Goal: Task Accomplishment & Management: Complete application form

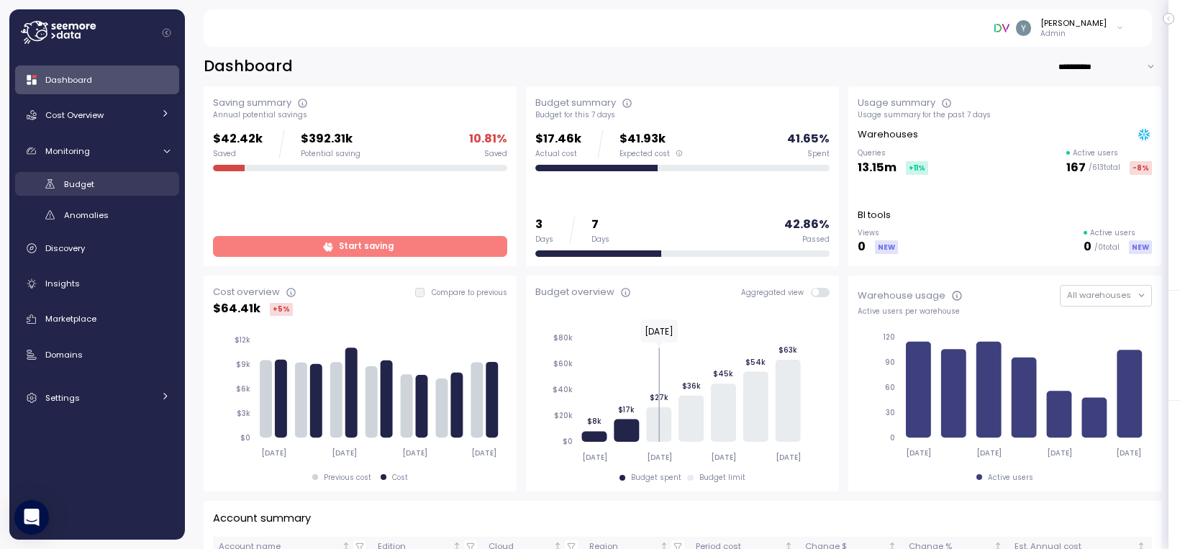
click at [81, 185] on span "Budget" at bounding box center [79, 184] width 30 height 12
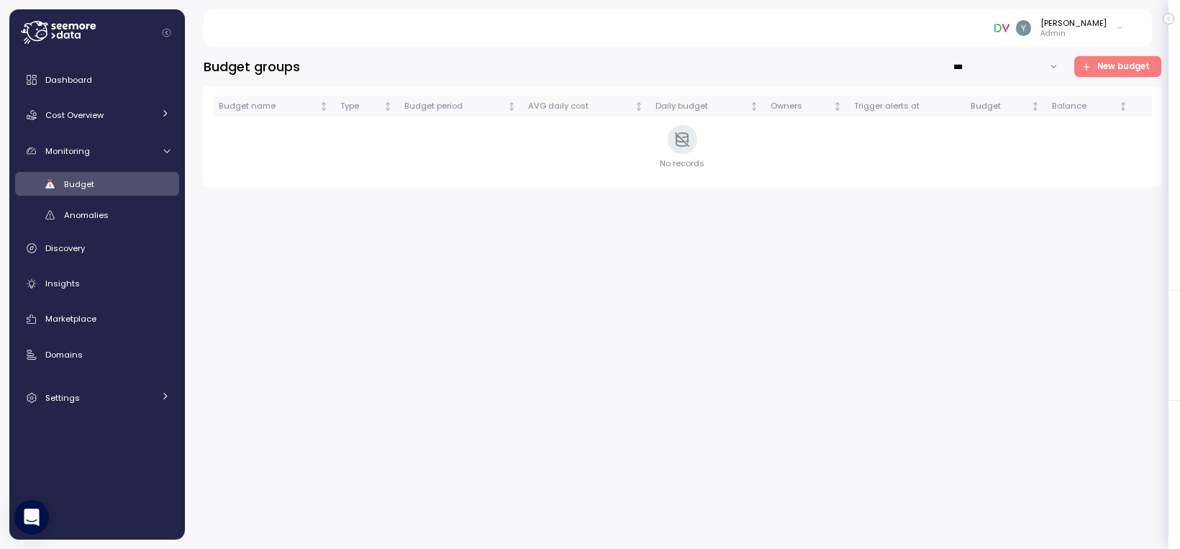
click at [1097, 68] on span "New budget" at bounding box center [1116, 66] width 68 height 19
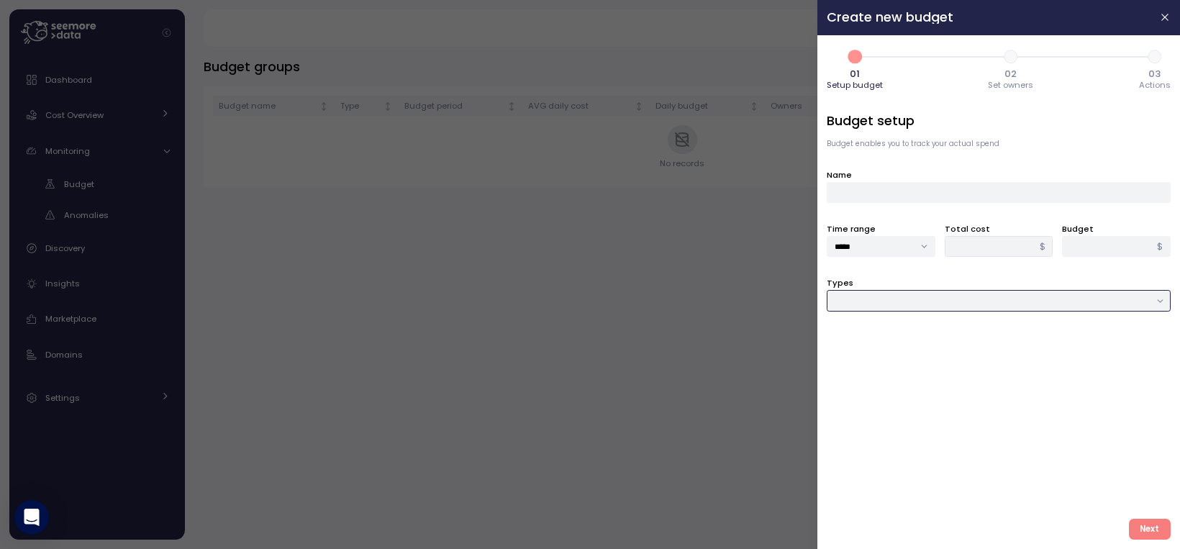
click at [883, 302] on input "Types" at bounding box center [999, 300] width 344 height 21
click at [875, 345] on span "Job & Workflow" at bounding box center [867, 349] width 62 height 13
type input "**********"
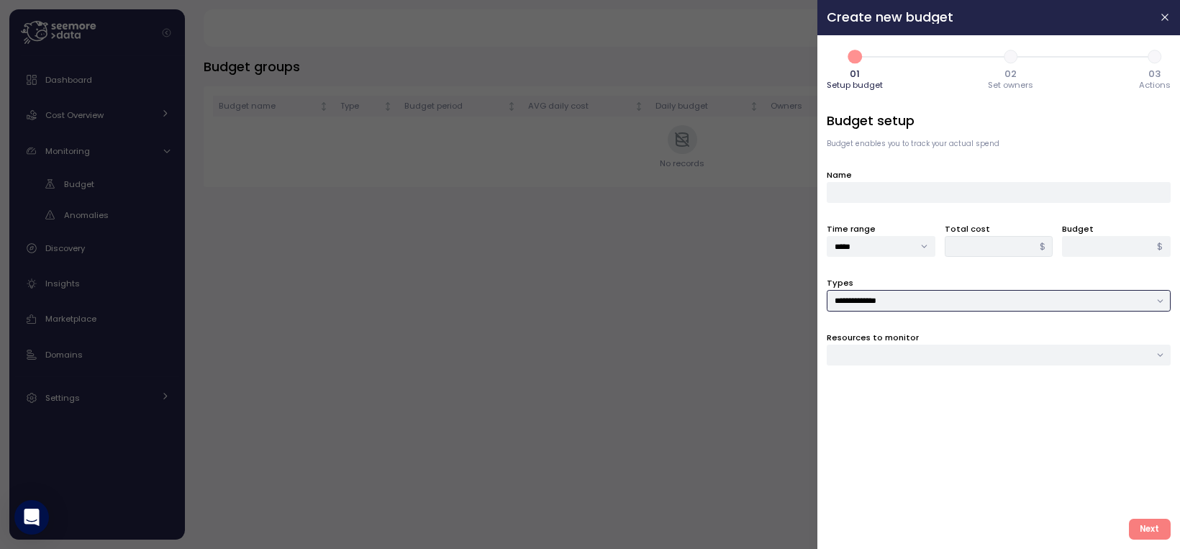
click at [873, 359] on div at bounding box center [999, 355] width 344 height 21
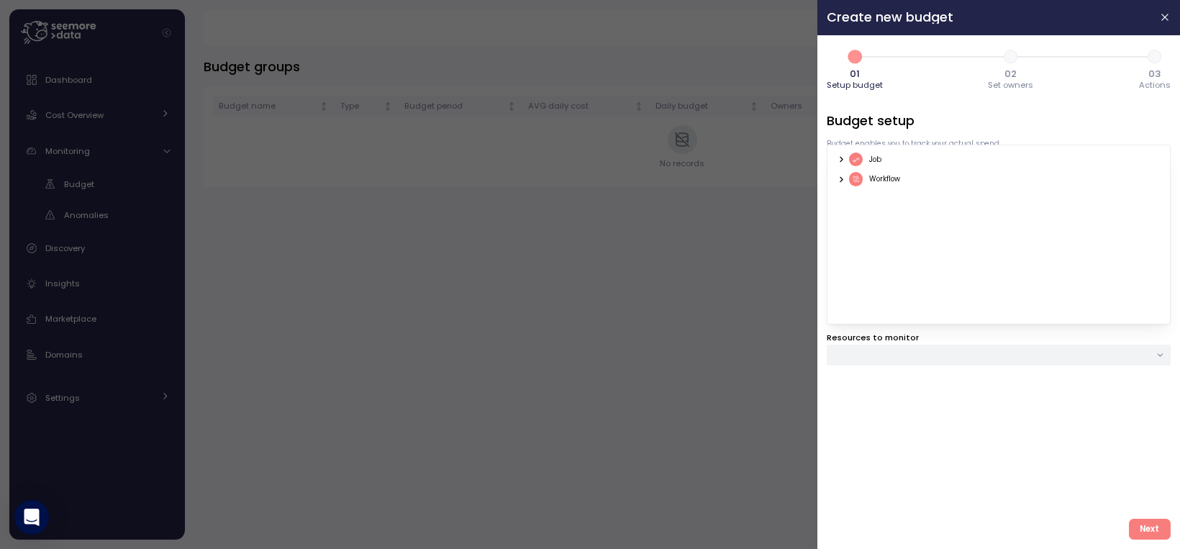
click at [843, 162] on icon at bounding box center [841, 159] width 9 height 9
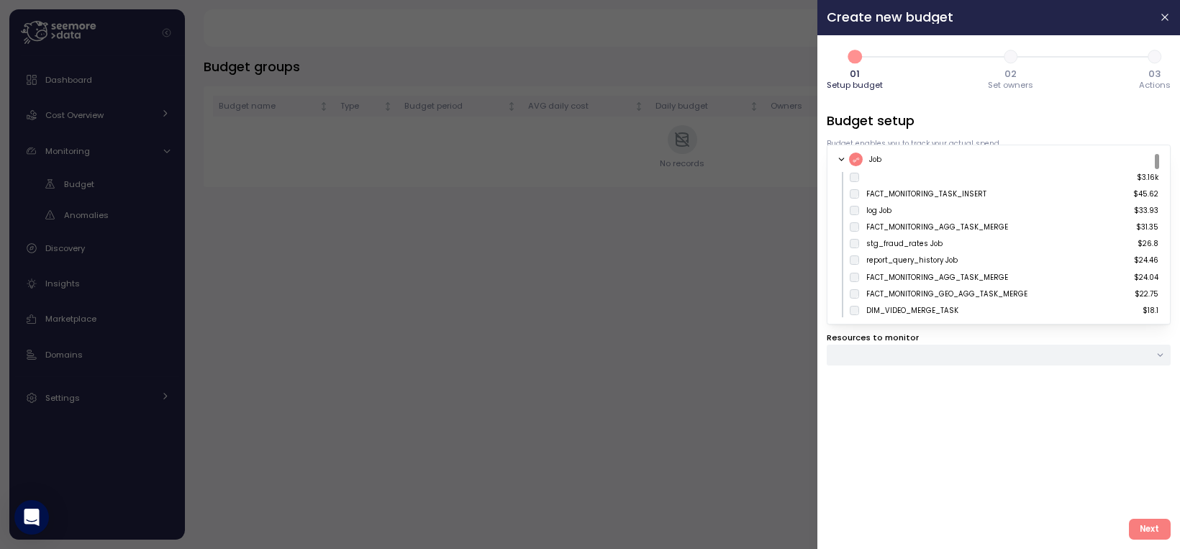
click at [843, 160] on icon at bounding box center [841, 159] width 9 height 9
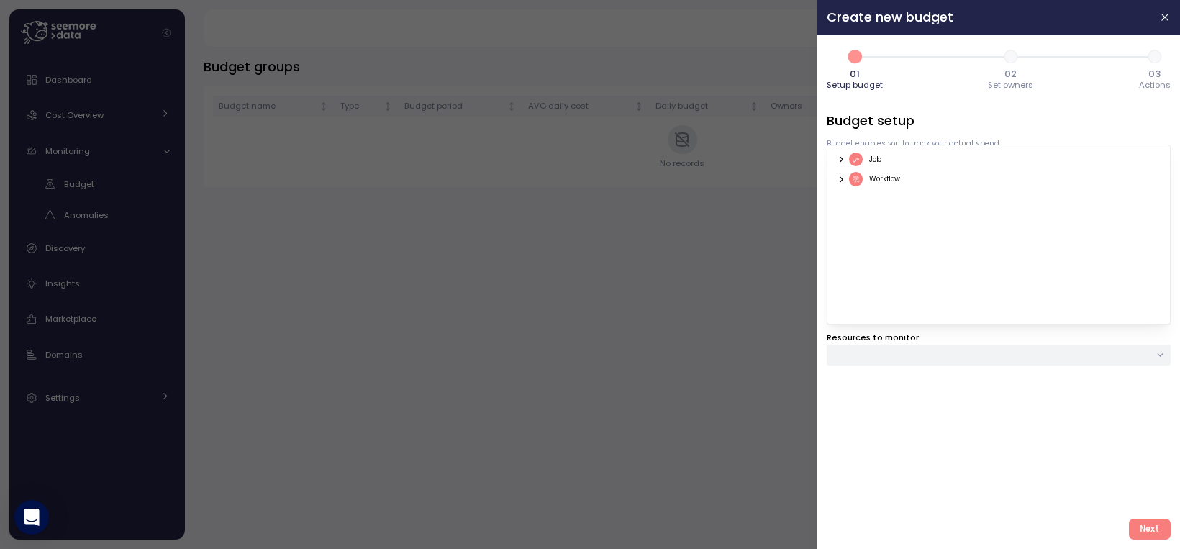
click at [843, 158] on icon at bounding box center [841, 159] width 9 height 9
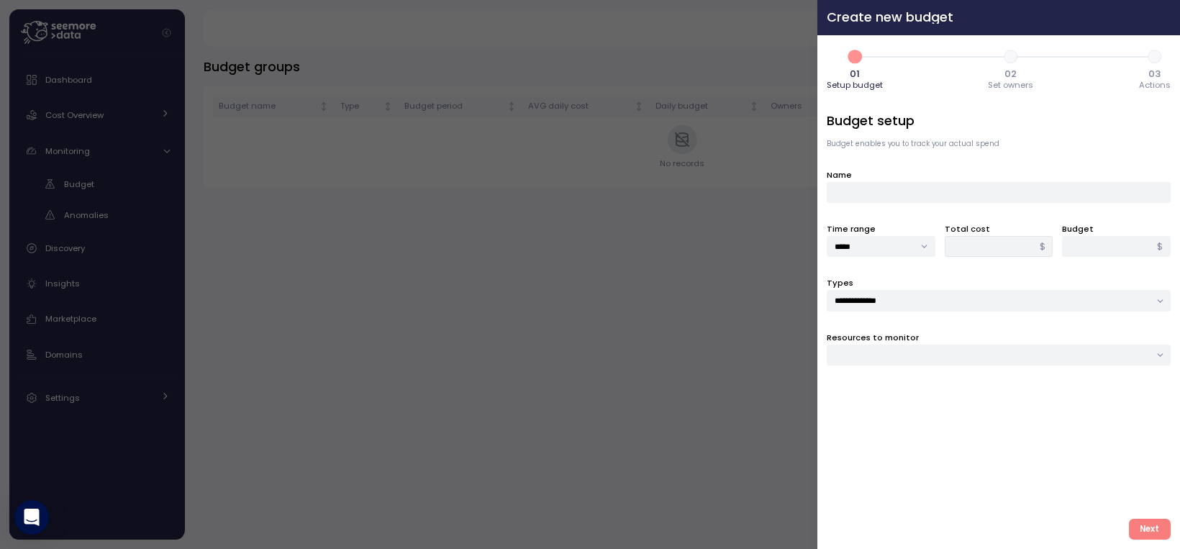
click at [1167, 22] on icon "button" at bounding box center [1166, 18] width 12 height 12
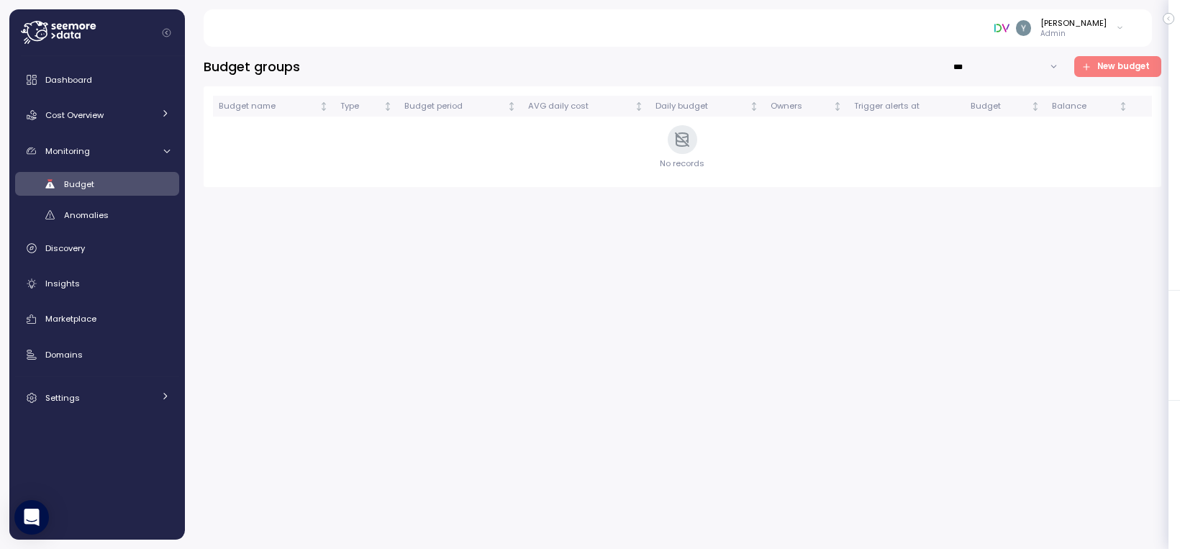
click at [1112, 65] on span "New budget" at bounding box center [1123, 66] width 53 height 19
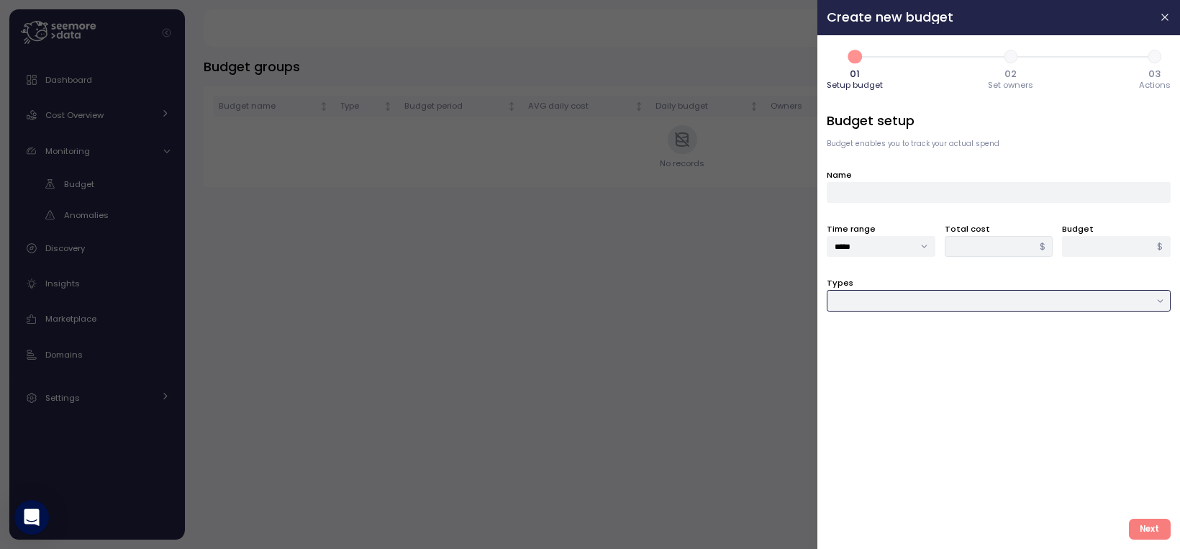
click at [859, 301] on input "Types" at bounding box center [999, 300] width 344 height 21
click at [869, 350] on span "Job & Workflow" at bounding box center [867, 349] width 62 height 13
type input "**********"
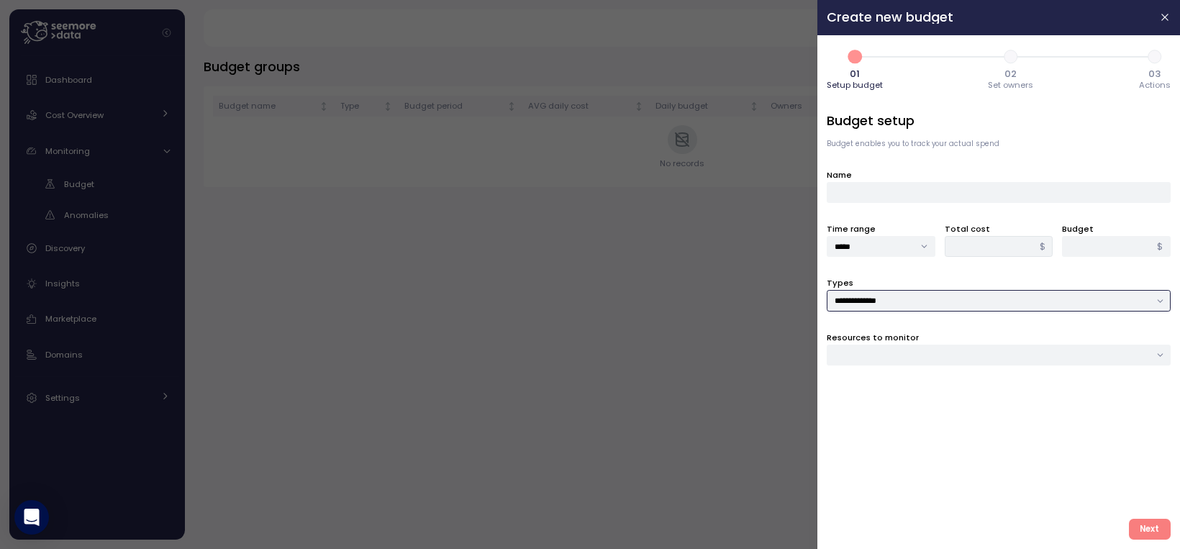
click at [865, 351] on div at bounding box center [999, 355] width 344 height 21
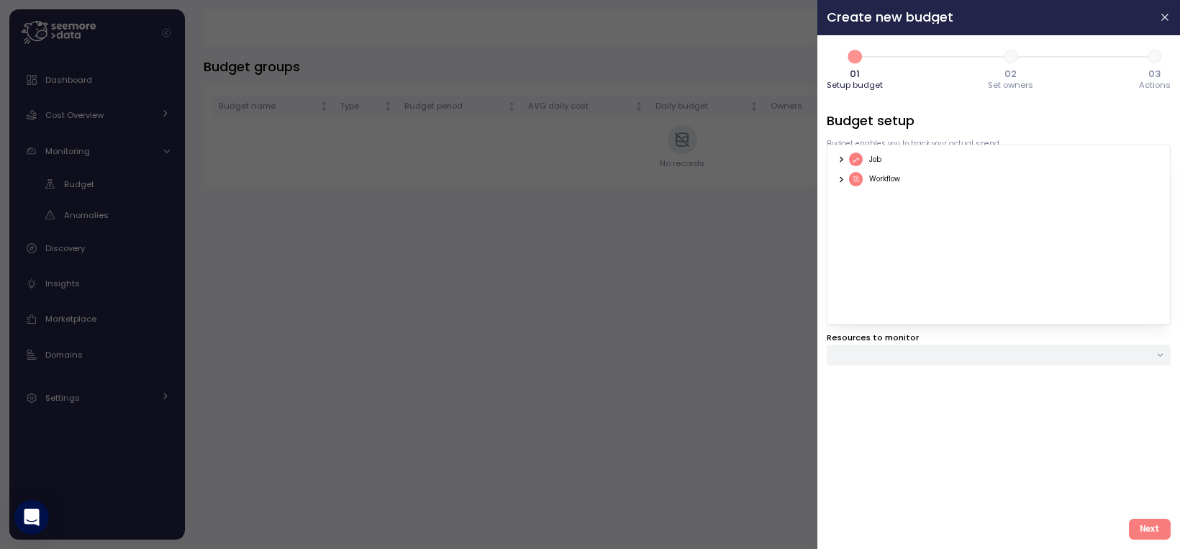
click at [843, 160] on icon at bounding box center [841, 159] width 9 height 9
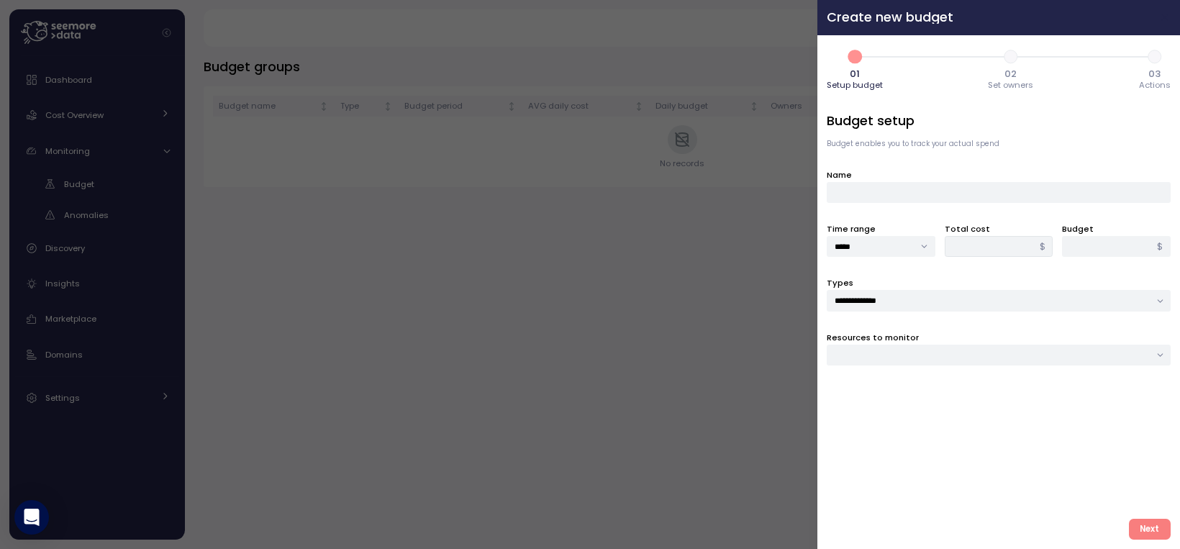
click at [1161, 15] on icon "button" at bounding box center [1166, 18] width 12 height 12
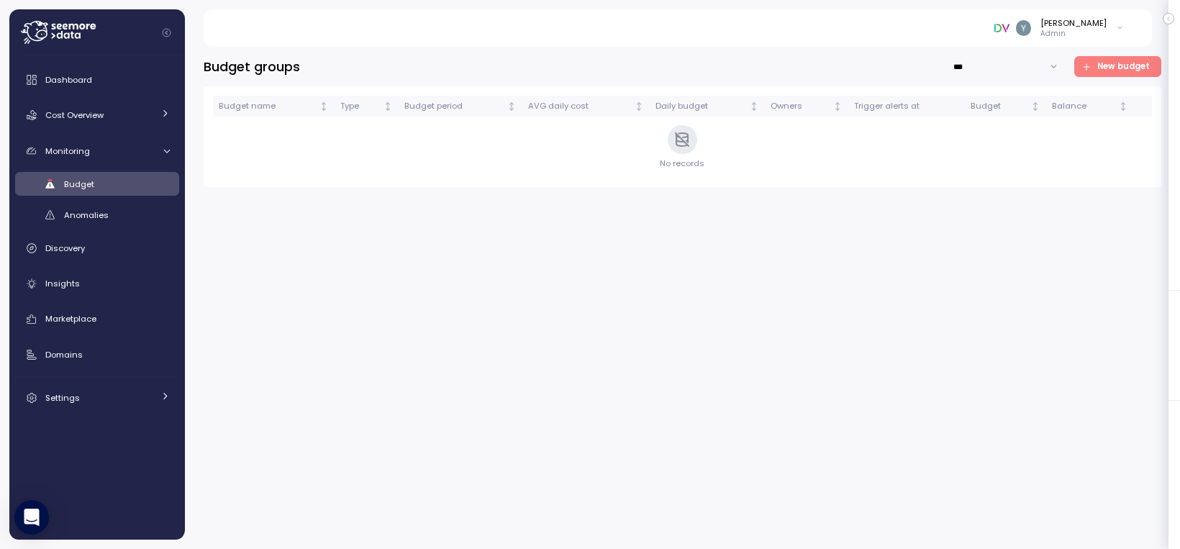
click at [1092, 65] on icon "button" at bounding box center [1087, 67] width 10 height 10
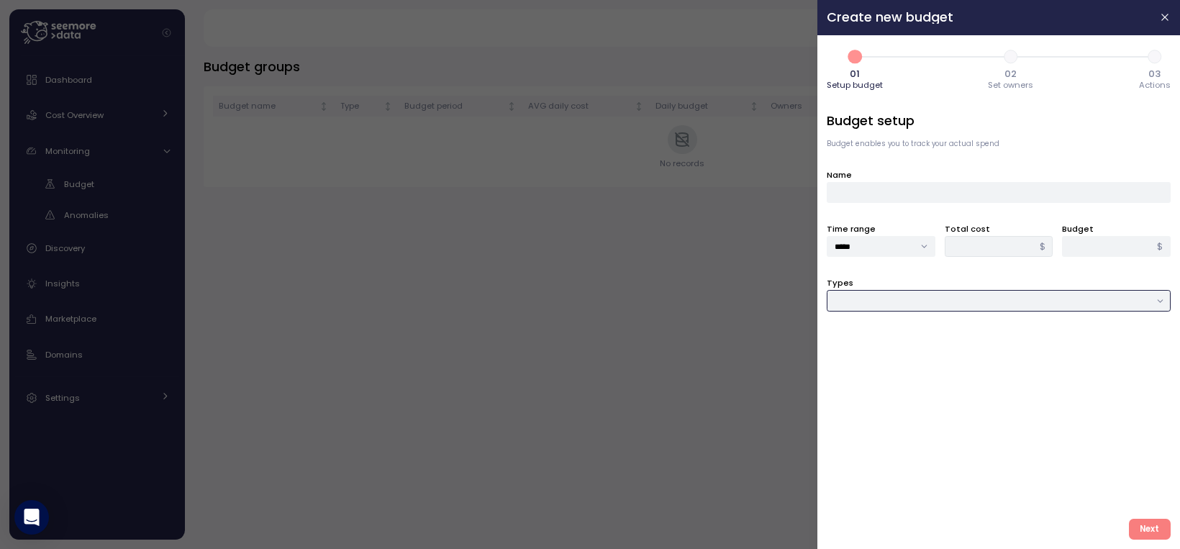
click at [856, 299] on input "Types" at bounding box center [999, 300] width 344 height 21
click at [883, 347] on span "Job & Workflow" at bounding box center [867, 349] width 62 height 13
type input "**********"
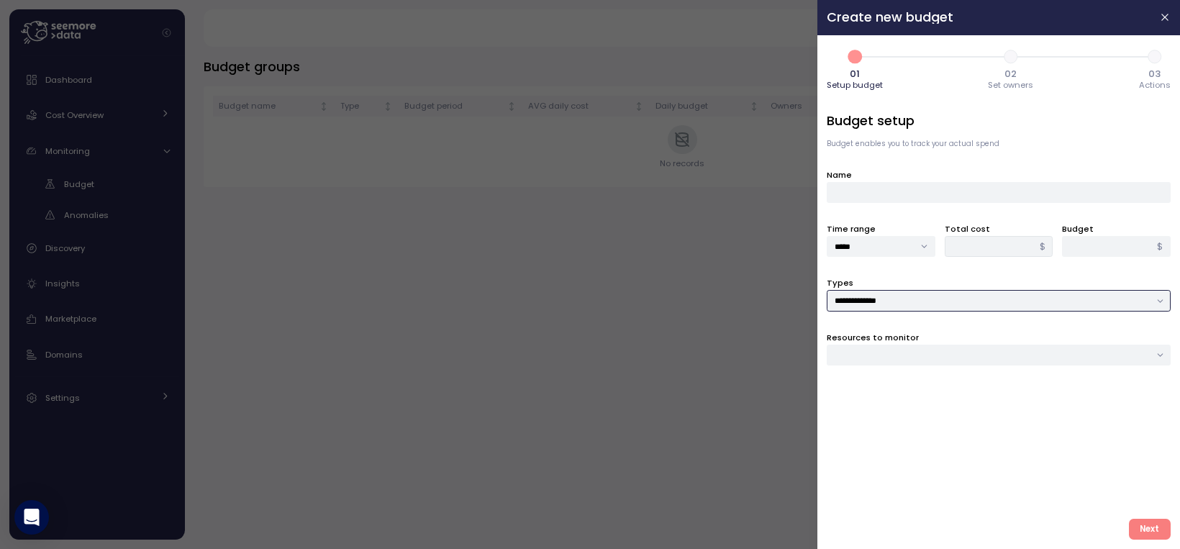
click at [853, 355] on div at bounding box center [999, 355] width 344 height 21
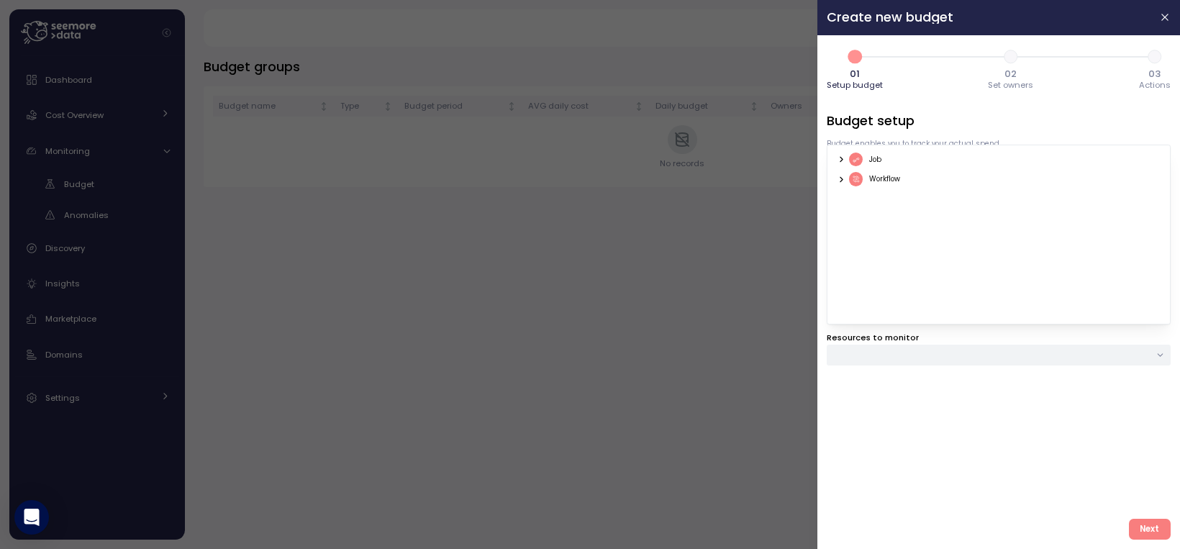
click at [905, 417] on div "**********" at bounding box center [999, 310] width 344 height 396
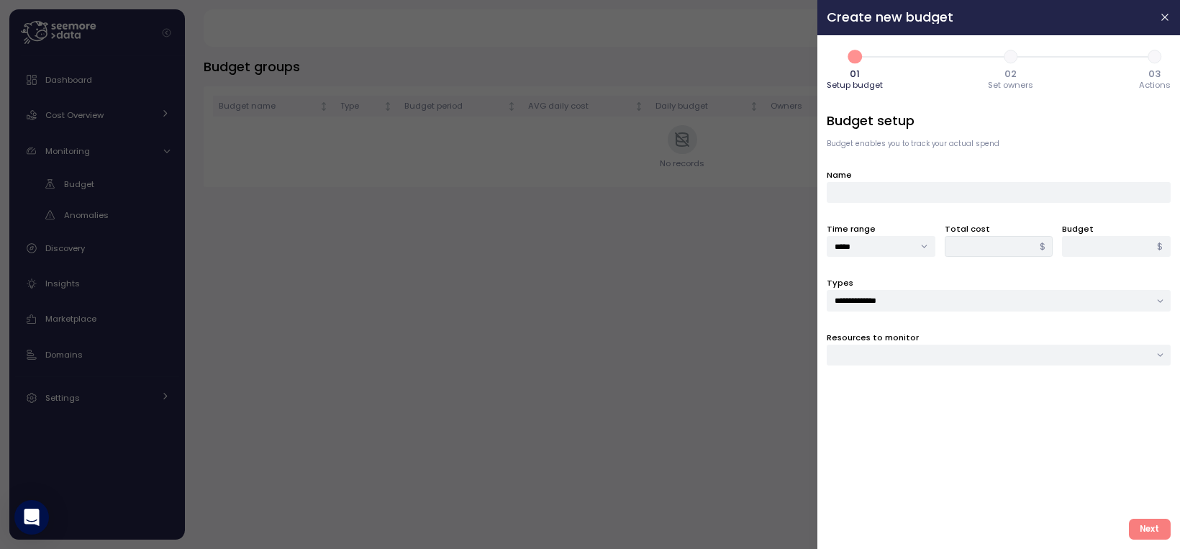
click at [869, 357] on div at bounding box center [999, 355] width 344 height 21
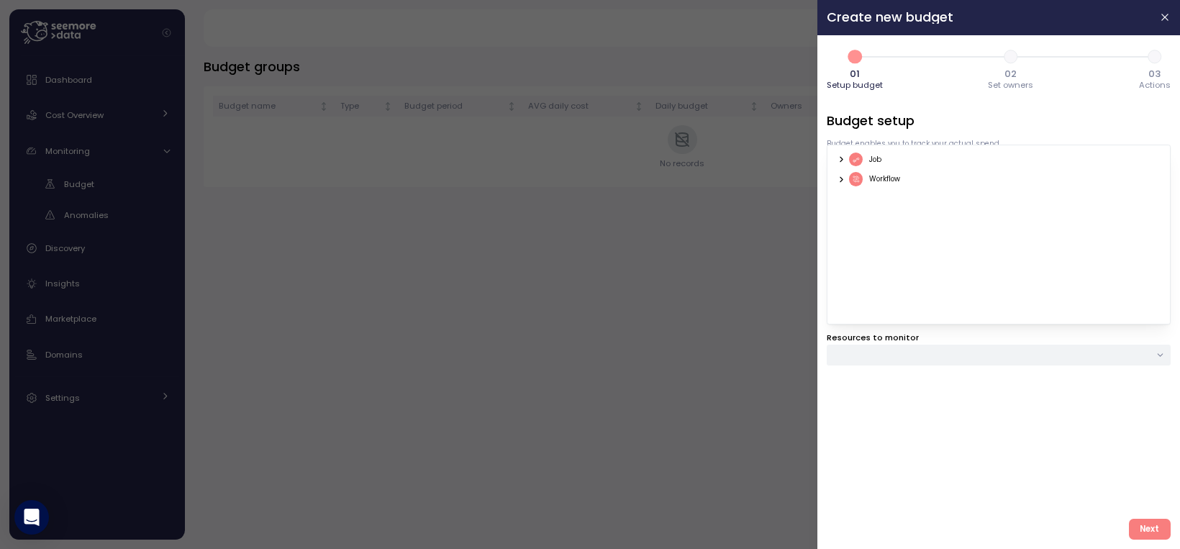
click at [842, 158] on icon at bounding box center [842, 159] width 2 height 5
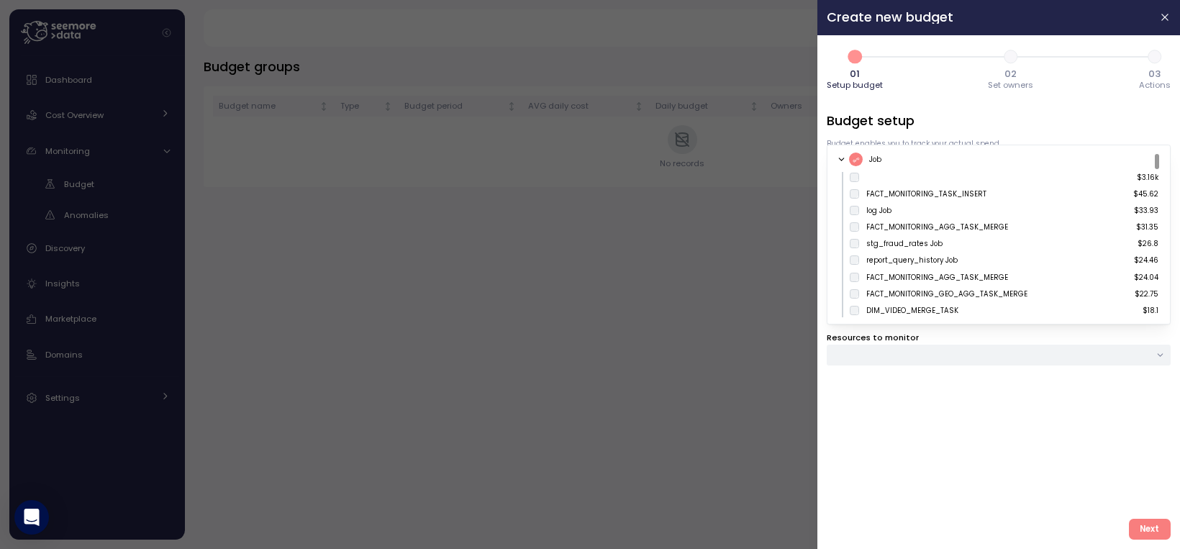
click at [844, 158] on icon at bounding box center [841, 159] width 9 height 9
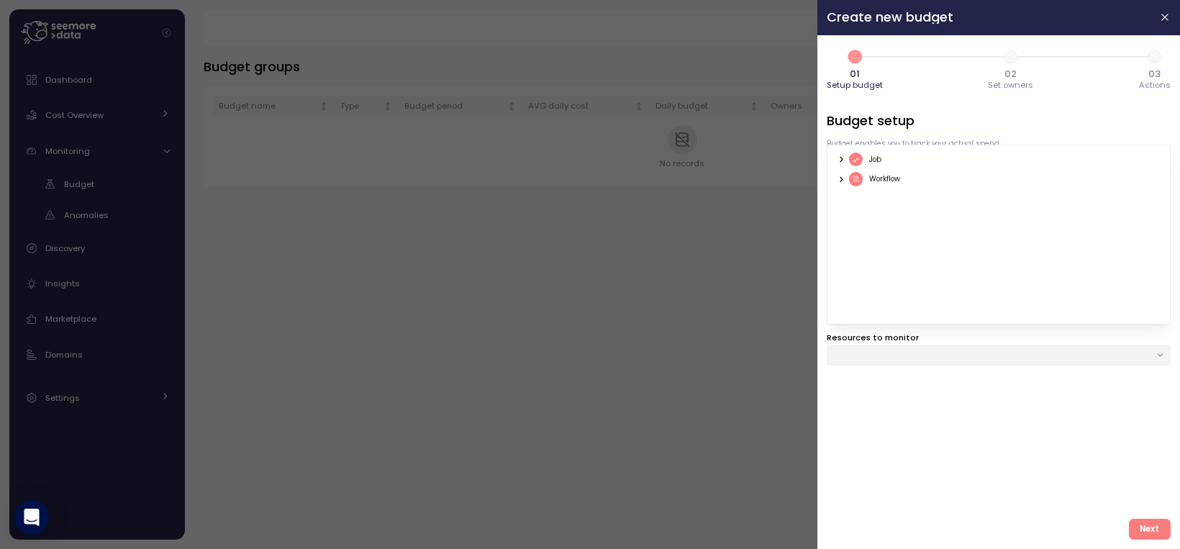
click at [843, 176] on icon at bounding box center [841, 178] width 9 height 9
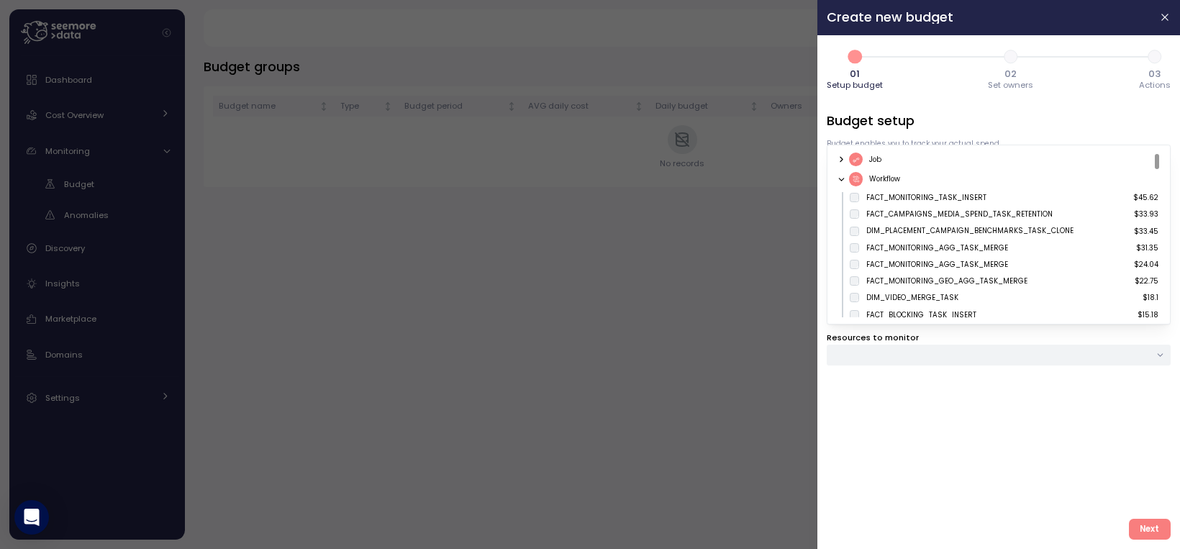
click at [846, 179] on div "Workflow" at bounding box center [873, 179] width 54 height 14
click at [841, 185] on div "Workflow" at bounding box center [995, 179] width 317 height 14
click at [841, 182] on icon at bounding box center [841, 178] width 9 height 9
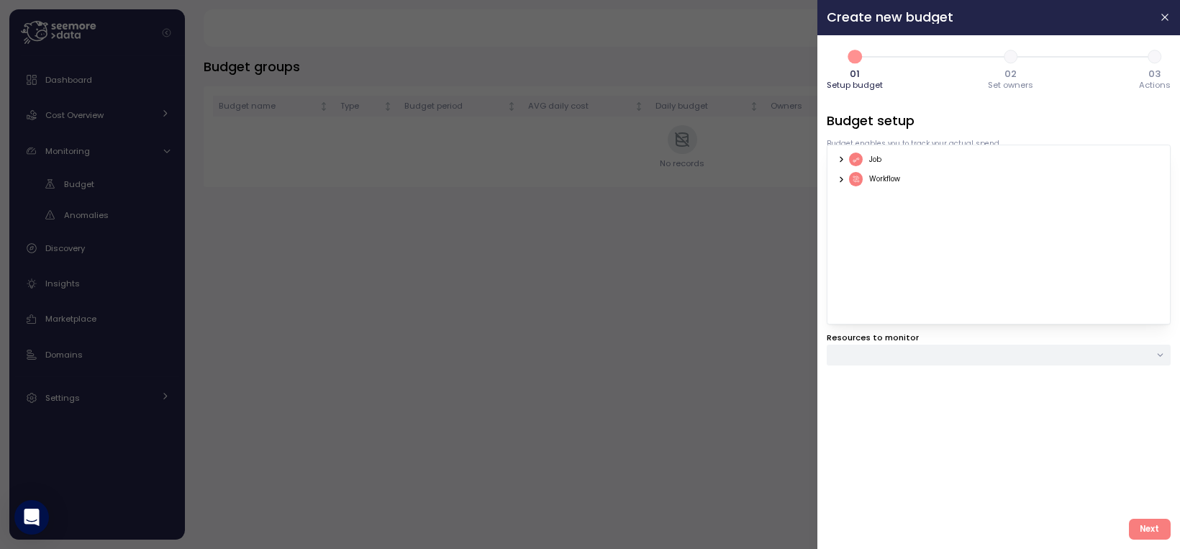
click at [843, 177] on icon at bounding box center [841, 178] width 9 height 9
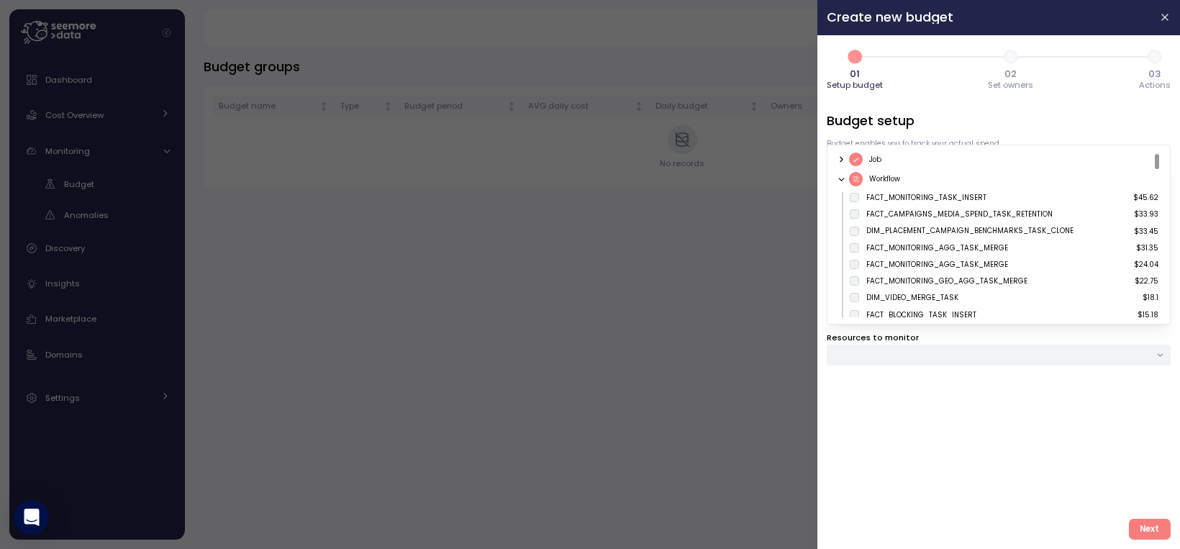
click at [841, 179] on icon at bounding box center [841, 178] width 9 height 9
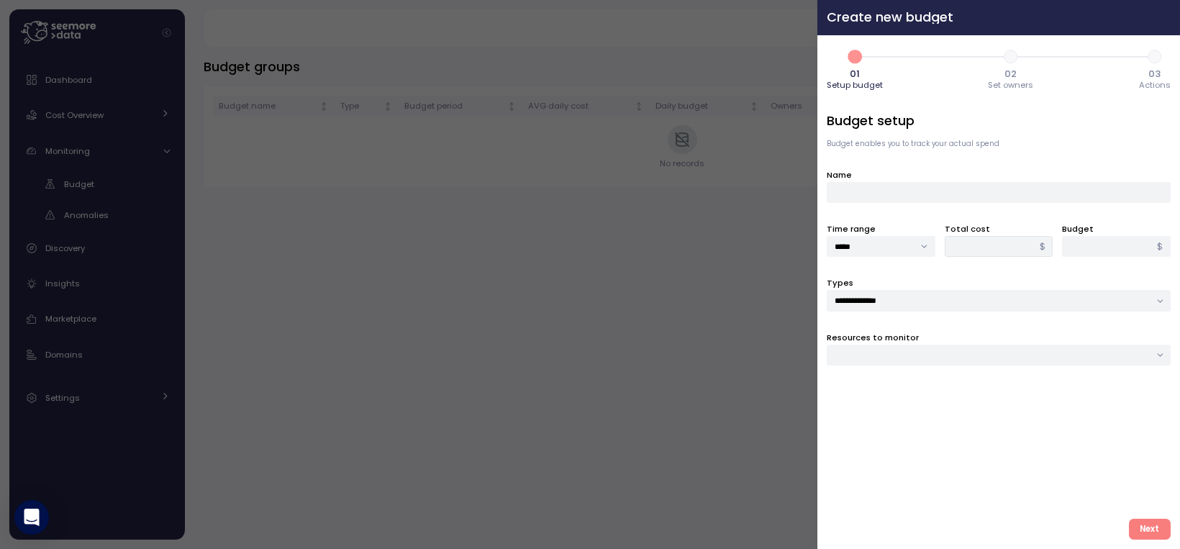
click at [1164, 19] on icon "button" at bounding box center [1165, 17] width 6 height 6
